Goal: Task Accomplishment & Management: Manage account settings

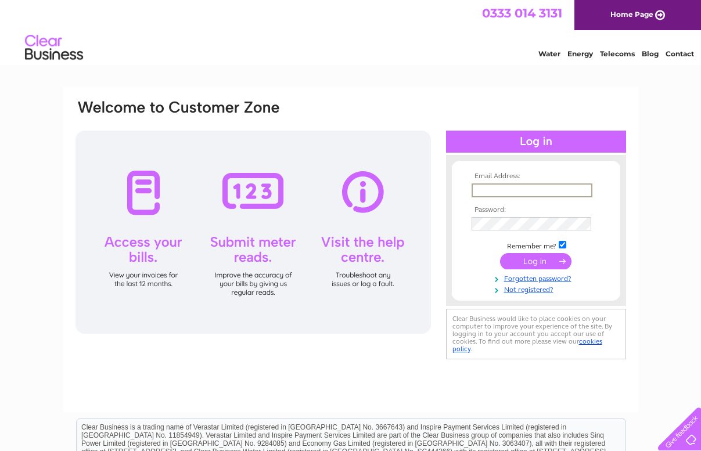
type input "[EMAIL_ADDRESS][DOMAIN_NAME]"
click at [535, 260] on input "submit" at bounding box center [535, 261] width 71 height 16
click at [547, 255] on input "submit" at bounding box center [535, 260] width 71 height 16
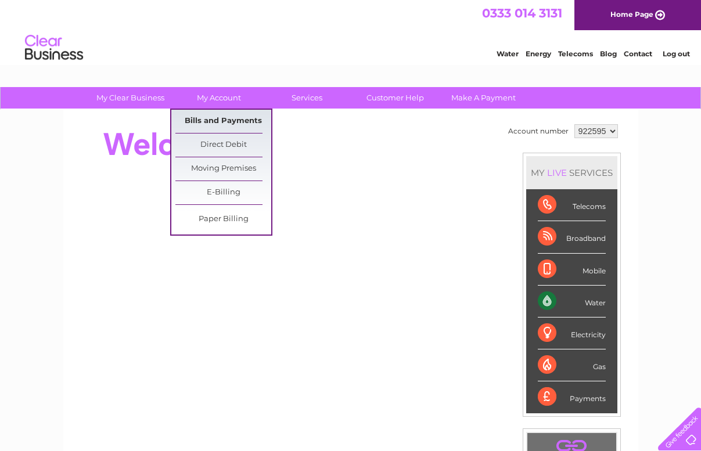
click at [234, 117] on link "Bills and Payments" at bounding box center [223, 121] width 96 height 23
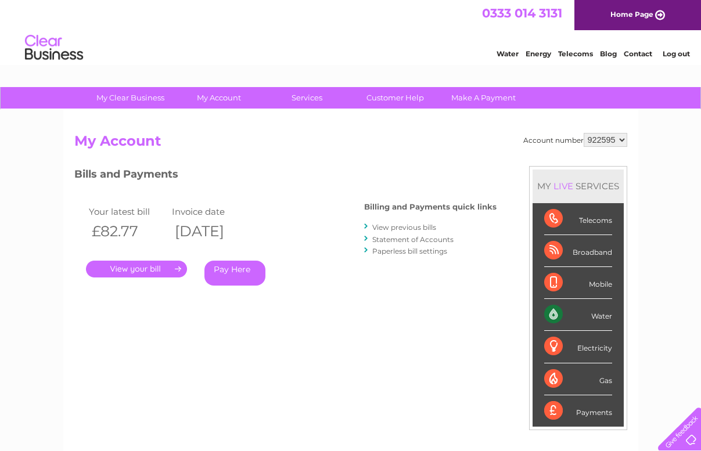
click at [151, 267] on link "." at bounding box center [136, 269] width 101 height 17
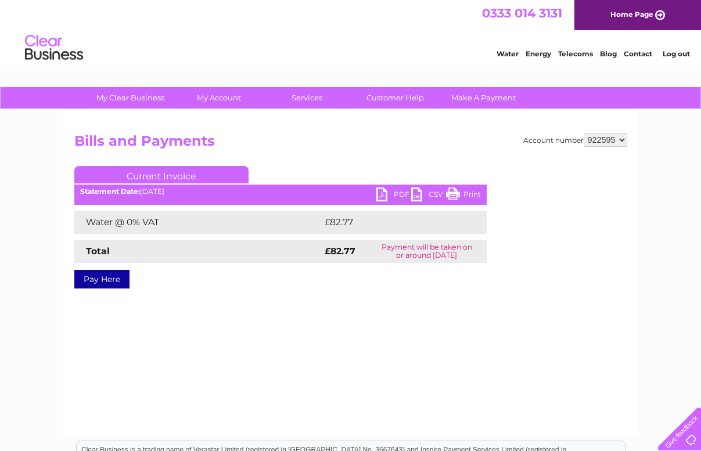
click at [134, 216] on td "Water @ 0% VAT" at bounding box center [197, 222] width 247 height 23
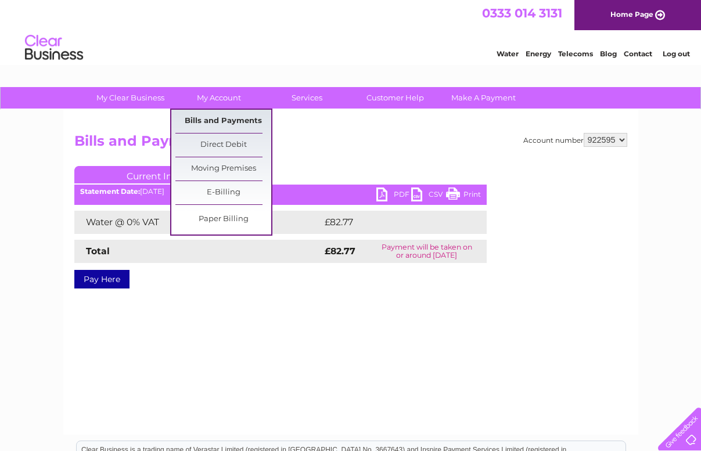
click at [225, 119] on link "Bills and Payments" at bounding box center [223, 121] width 96 height 23
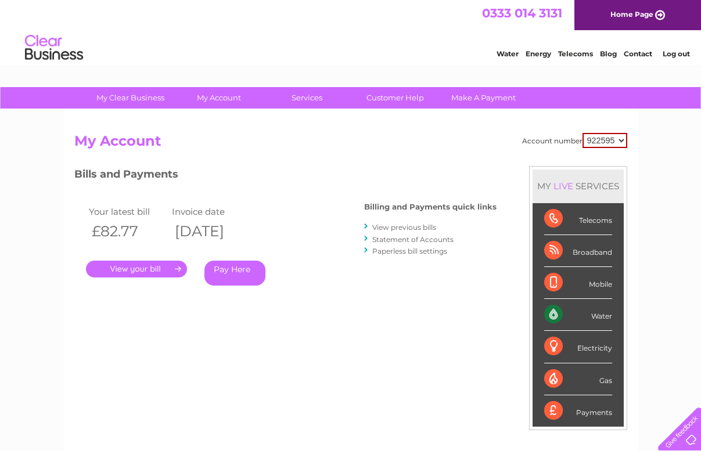
click at [139, 267] on link "." at bounding box center [136, 269] width 101 height 17
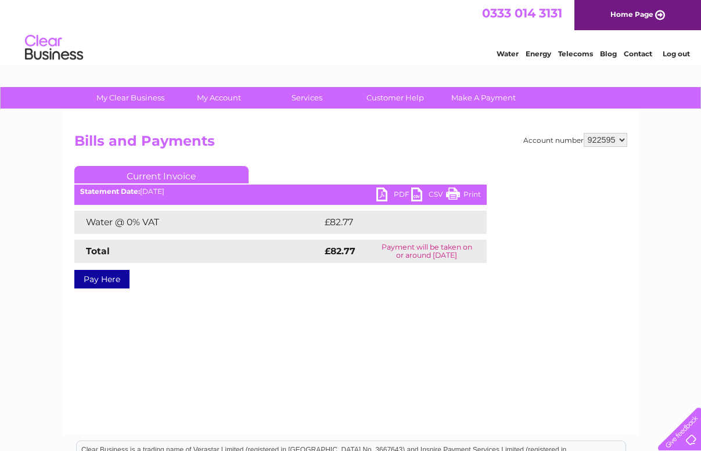
click at [392, 195] on link "PDF" at bounding box center [393, 196] width 35 height 17
click at [674, 56] on link "Log out" at bounding box center [676, 53] width 27 height 9
